Goal: Information Seeking & Learning: Learn about a topic

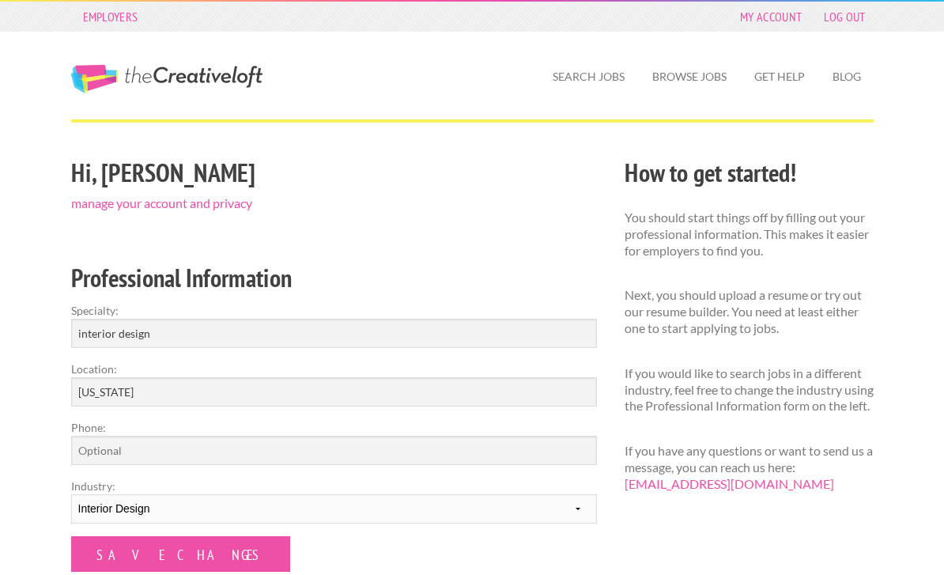
click at [586, 77] on link "Search Jobs" at bounding box center [588, 76] width 97 height 36
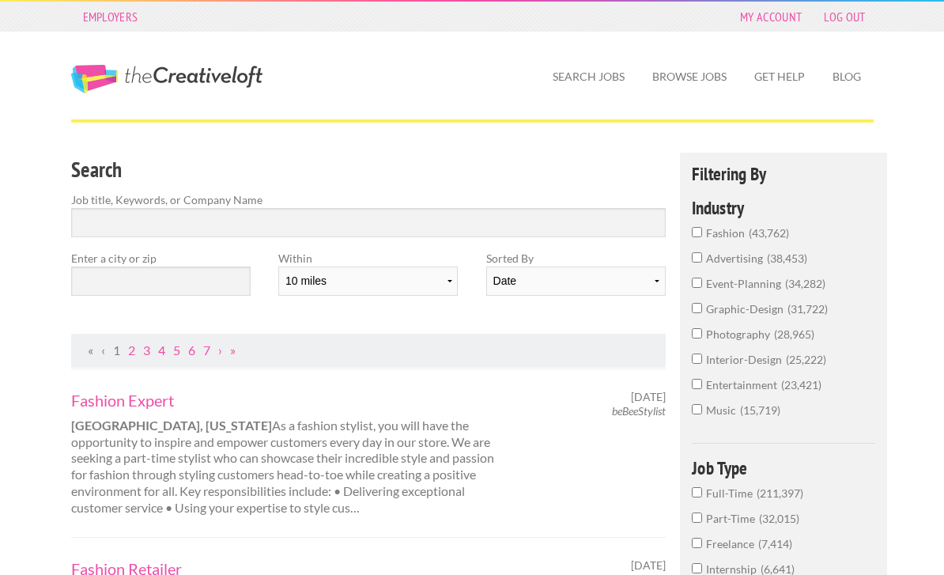
click at [188, 66] on link "The Creative Loft" at bounding box center [166, 79] width 191 height 28
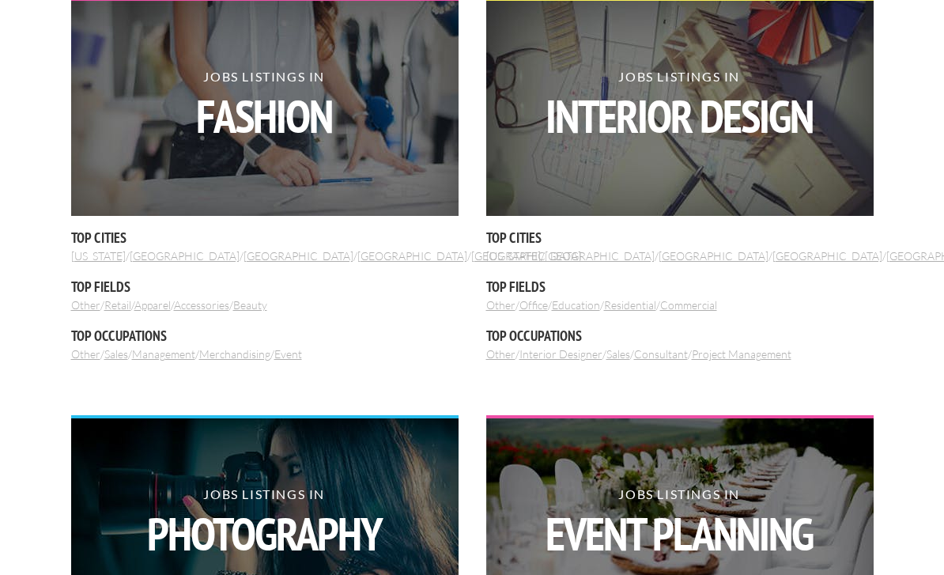
click at [507, 256] on link "[US_STATE]" at bounding box center [513, 256] width 55 height 13
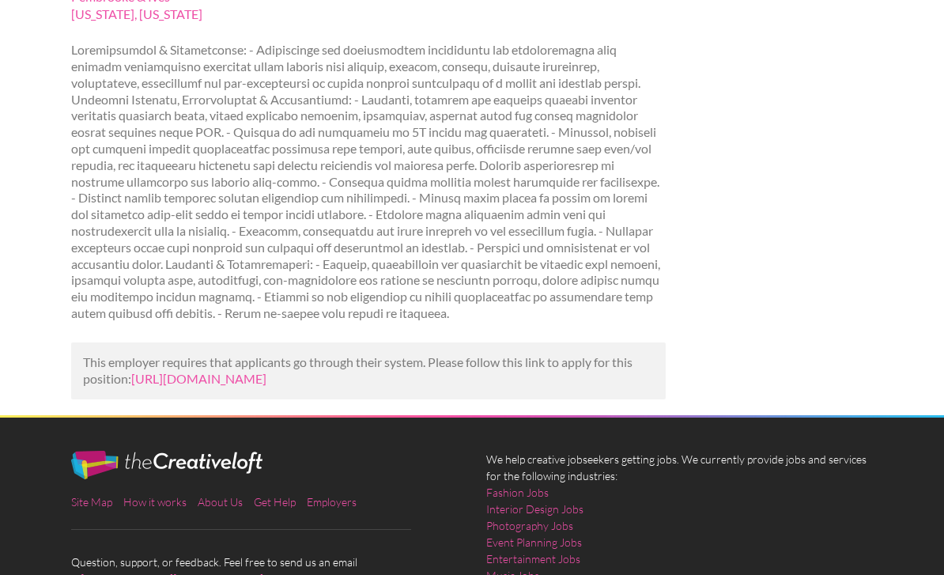
scroll to position [217, 0]
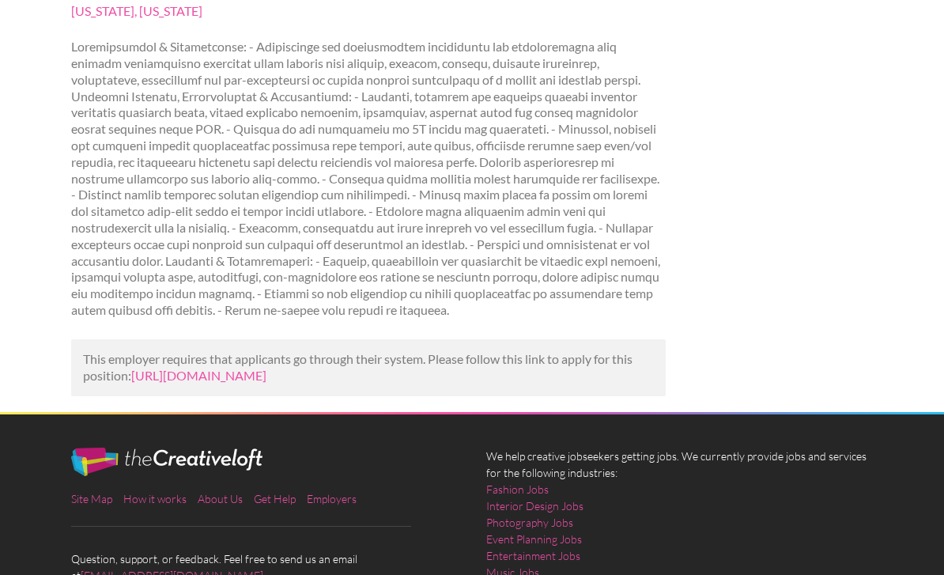
click at [266, 383] on link "[URL][DOMAIN_NAME]" at bounding box center [198, 375] width 135 height 15
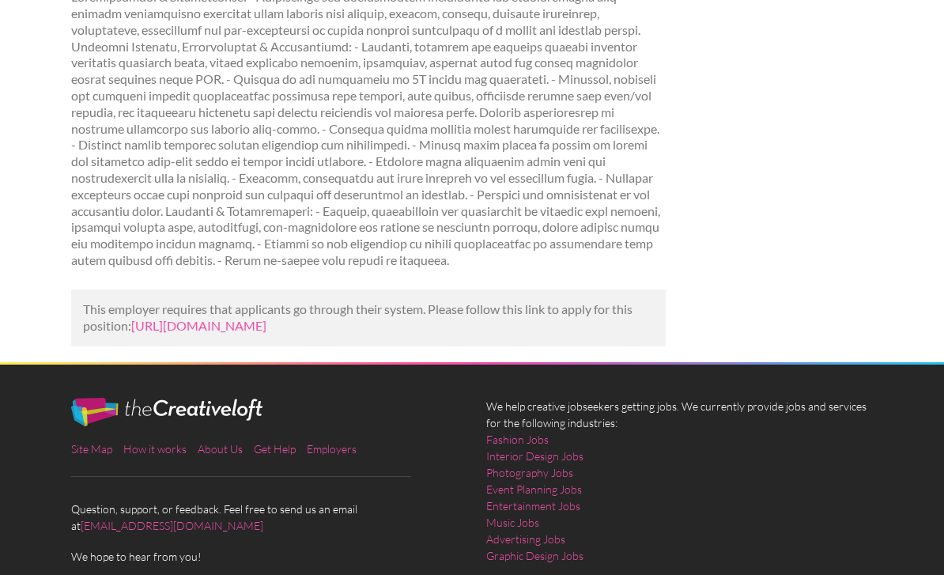
scroll to position [267, 0]
